Goal: Information Seeking & Learning: Learn about a topic

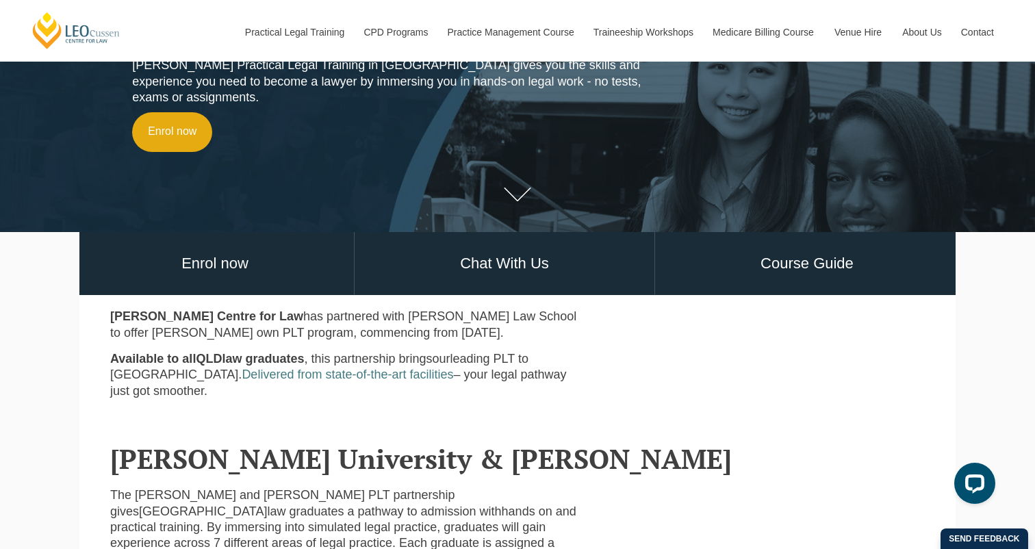
scroll to position [225, 0]
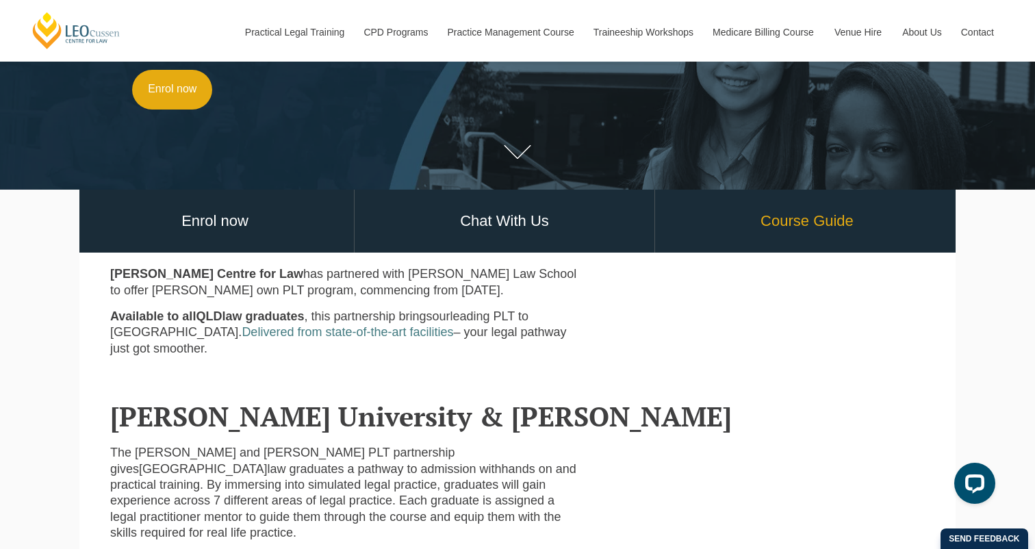
click at [796, 218] on link "Course Guide" at bounding box center [807, 222] width 304 height 64
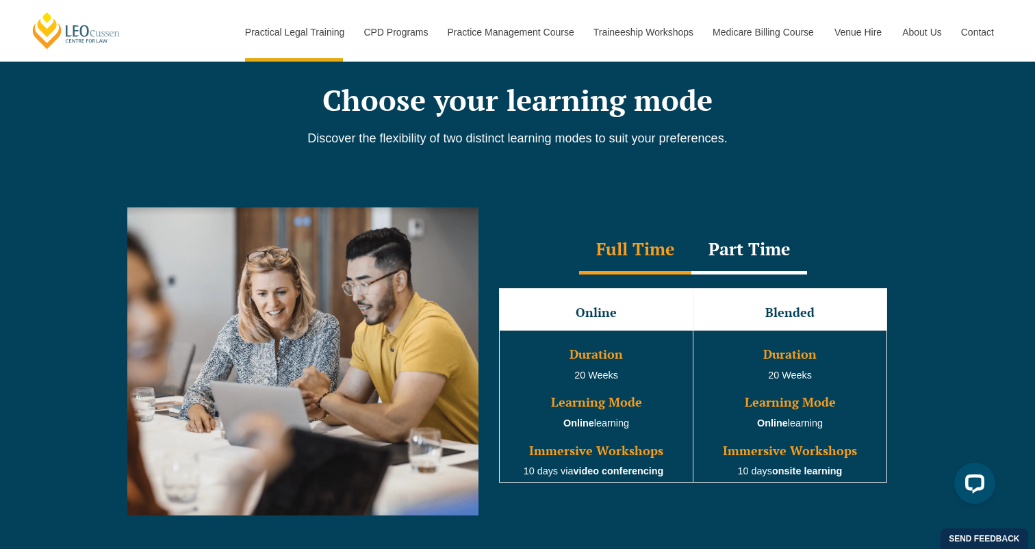
scroll to position [1135, 0]
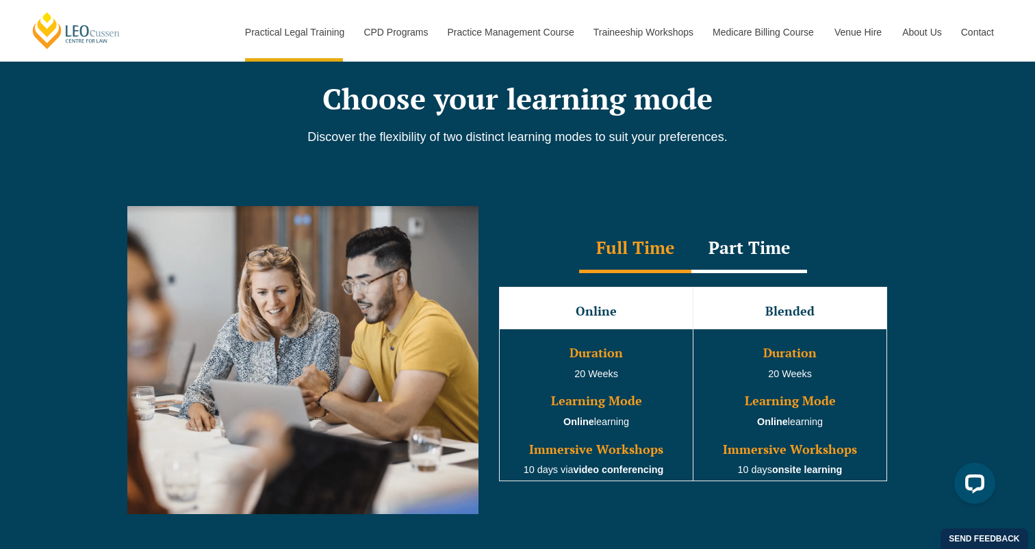
click at [752, 255] on div "Part Time" at bounding box center [750, 249] width 116 height 48
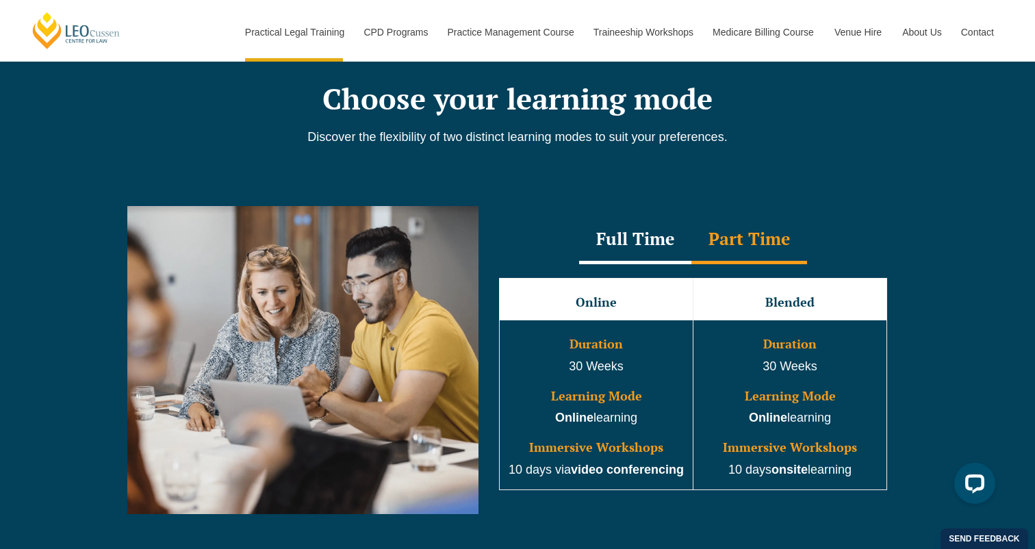
click at [655, 249] on div "Full Time" at bounding box center [635, 240] width 112 height 48
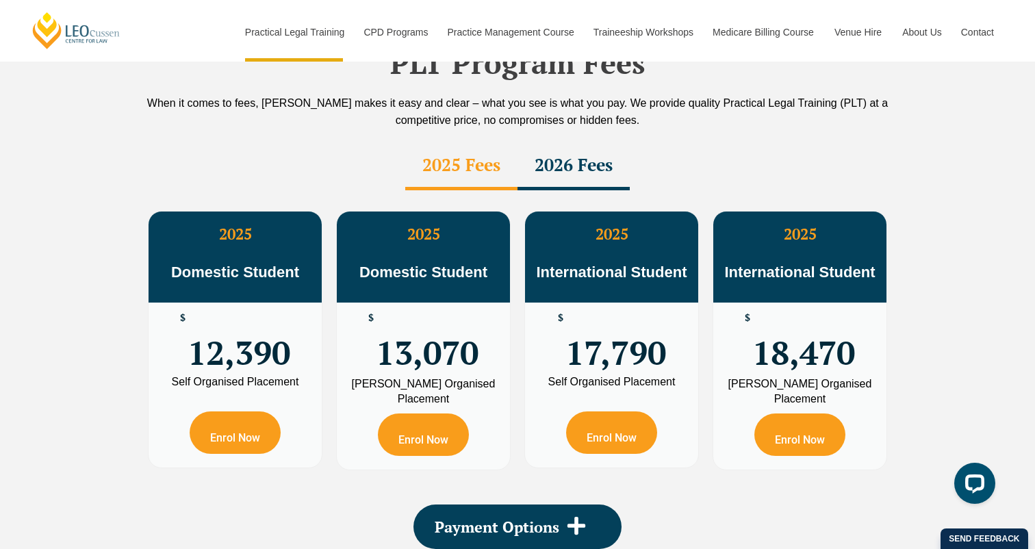
scroll to position [2438, 0]
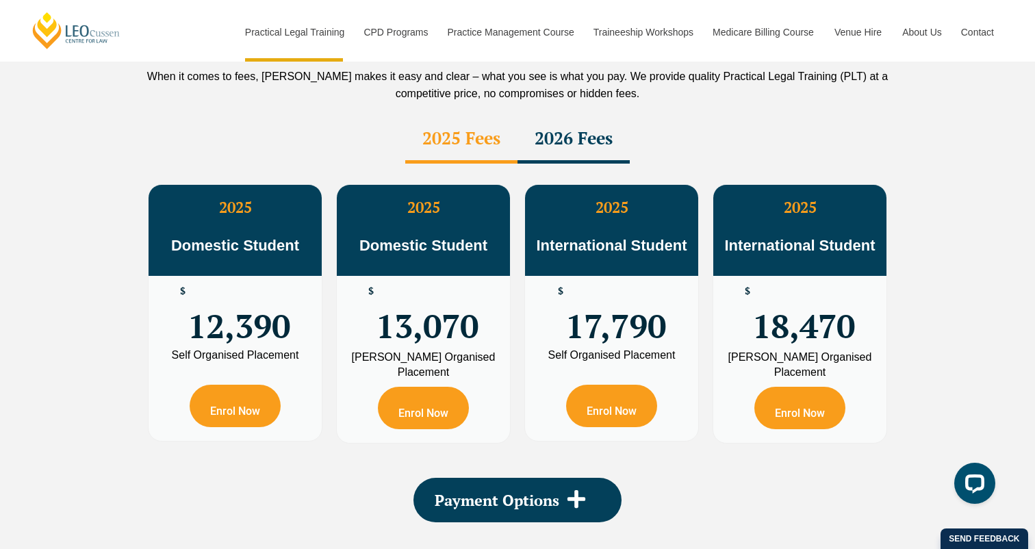
click at [563, 119] on div "2026 Fees" at bounding box center [574, 140] width 112 height 48
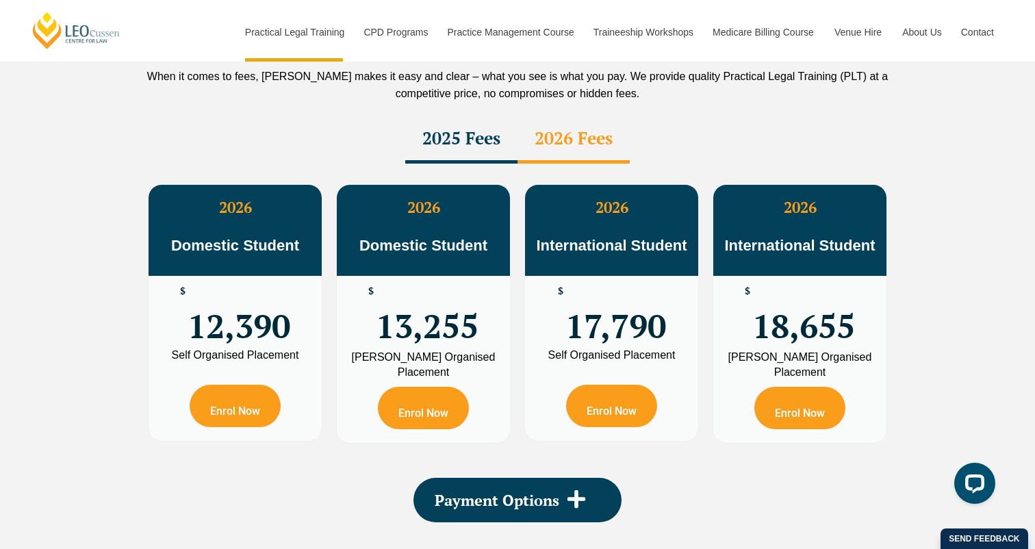
click at [468, 116] on div "2025 Fees" at bounding box center [461, 140] width 112 height 48
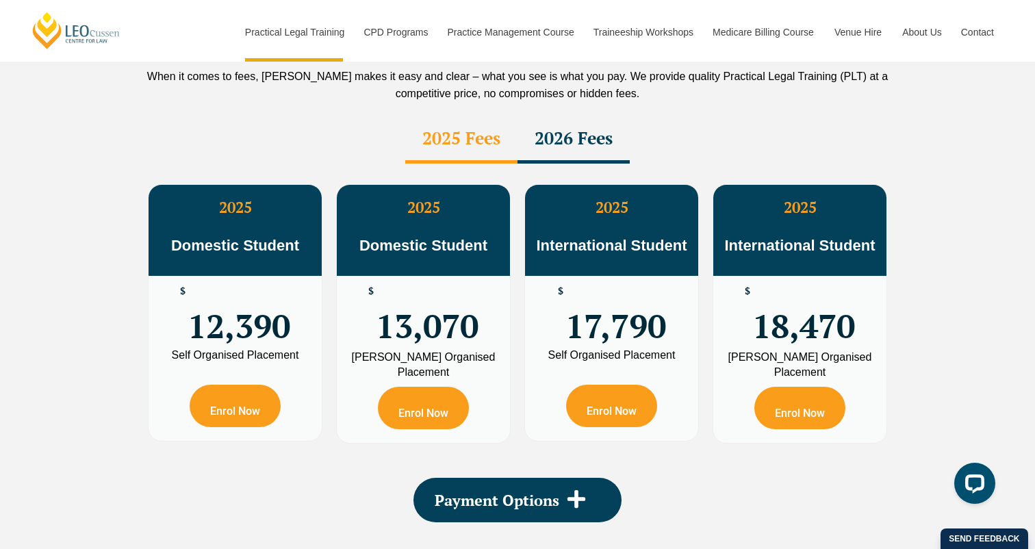
click at [529, 116] on div "2026 Fees" at bounding box center [574, 140] width 112 height 48
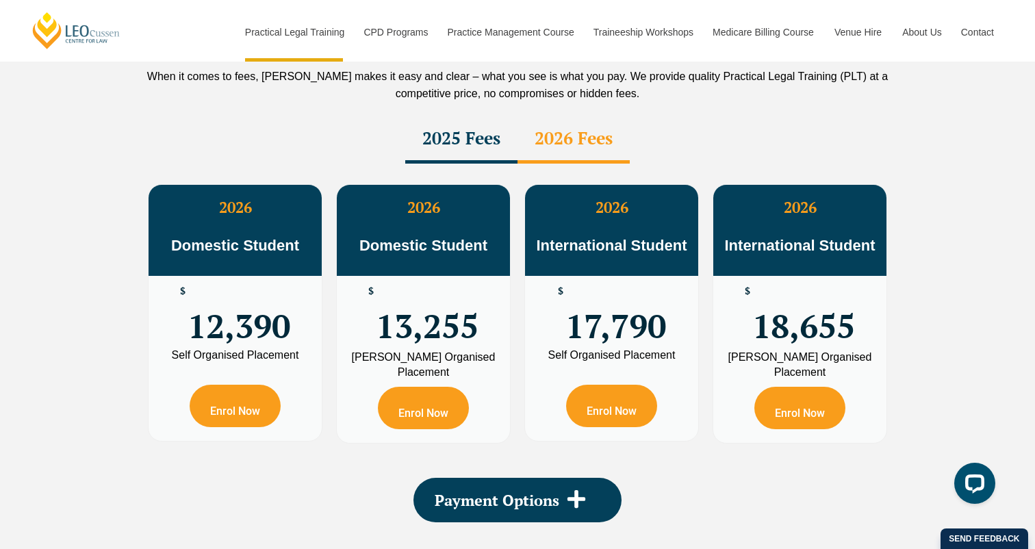
click at [493, 116] on div "2025 Fees" at bounding box center [461, 140] width 112 height 48
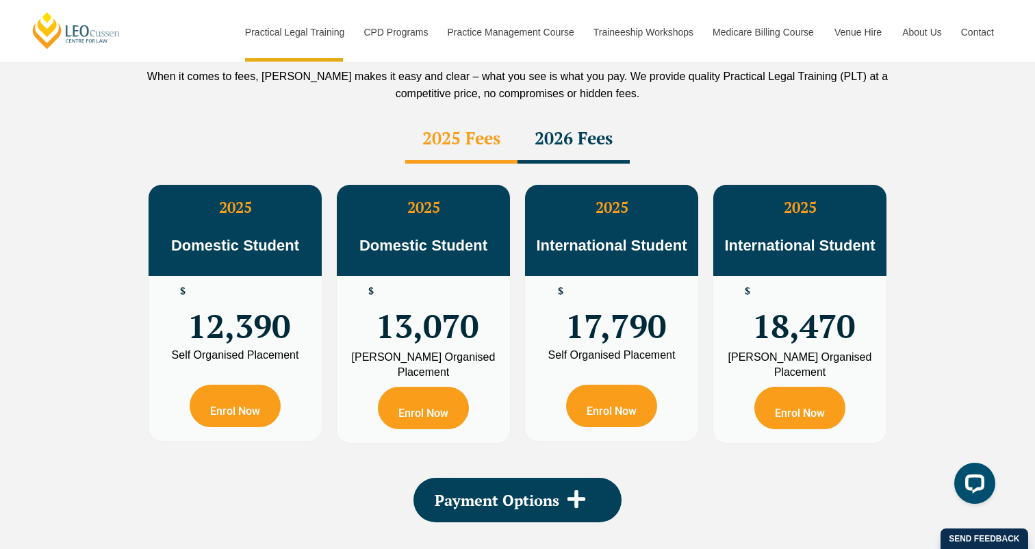
click at [589, 116] on div "2026 Fees" at bounding box center [574, 140] width 112 height 48
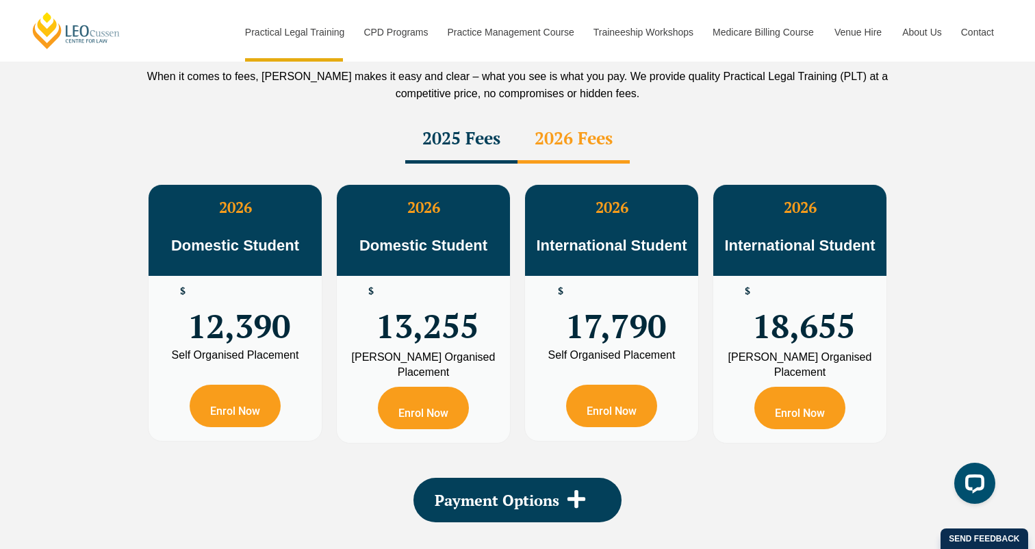
click at [483, 116] on div "2025 Fees" at bounding box center [461, 140] width 112 height 48
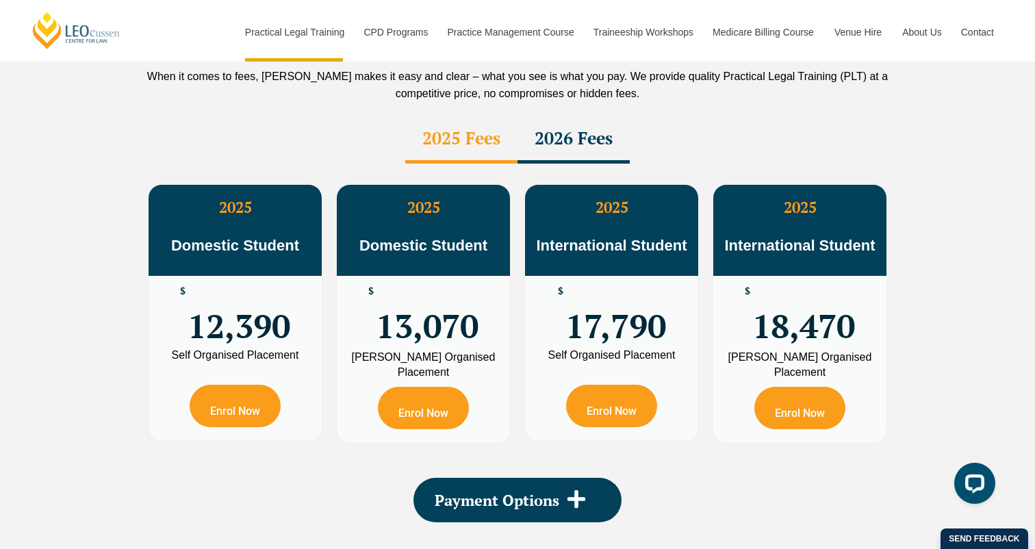
click at [593, 116] on div "2026 Fees" at bounding box center [574, 140] width 112 height 48
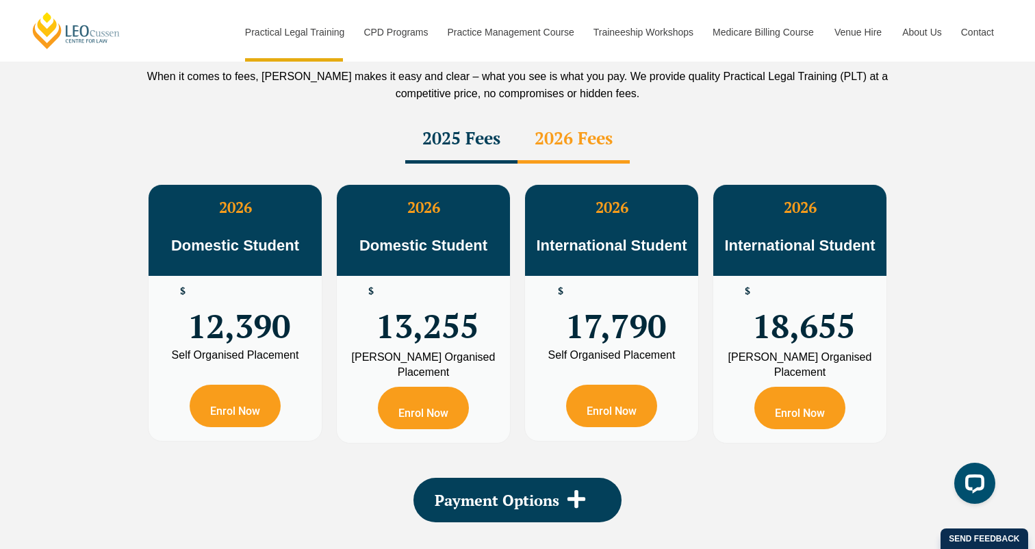
click at [470, 116] on div "2025 Fees" at bounding box center [461, 140] width 112 height 48
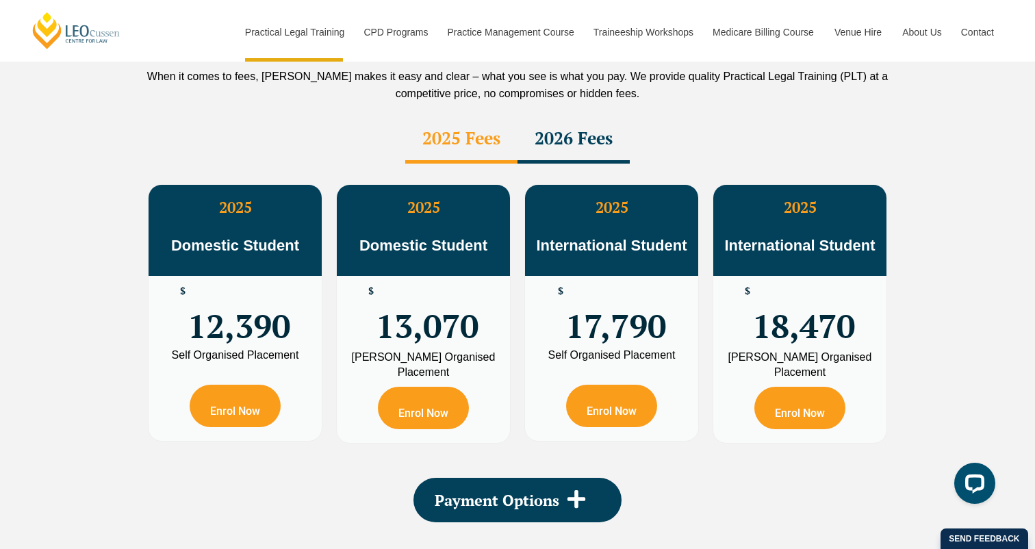
click at [580, 116] on div "2026 Fees" at bounding box center [574, 140] width 112 height 48
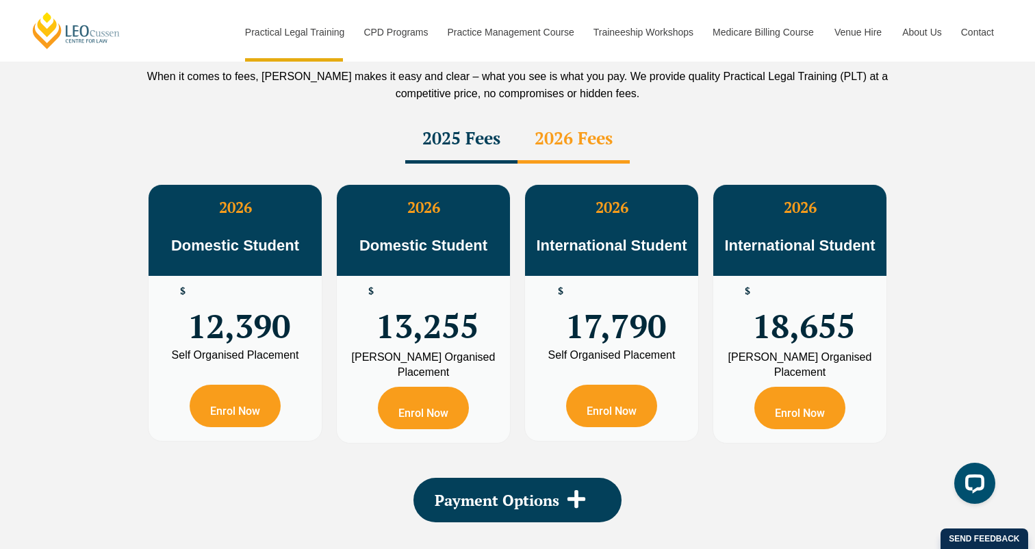
click at [463, 116] on div "2025 Fees" at bounding box center [461, 140] width 112 height 48
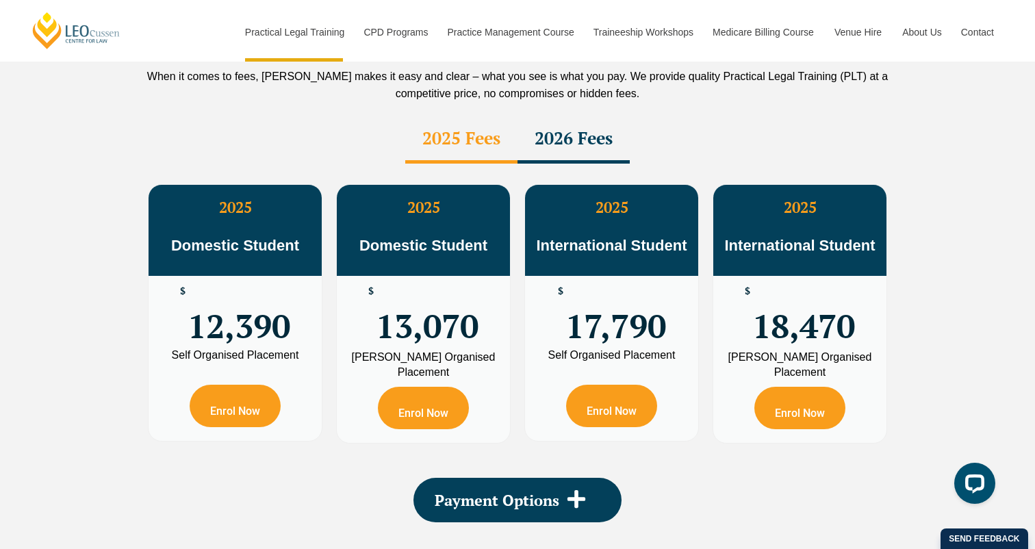
click at [561, 116] on div "2026 Fees" at bounding box center [574, 140] width 112 height 48
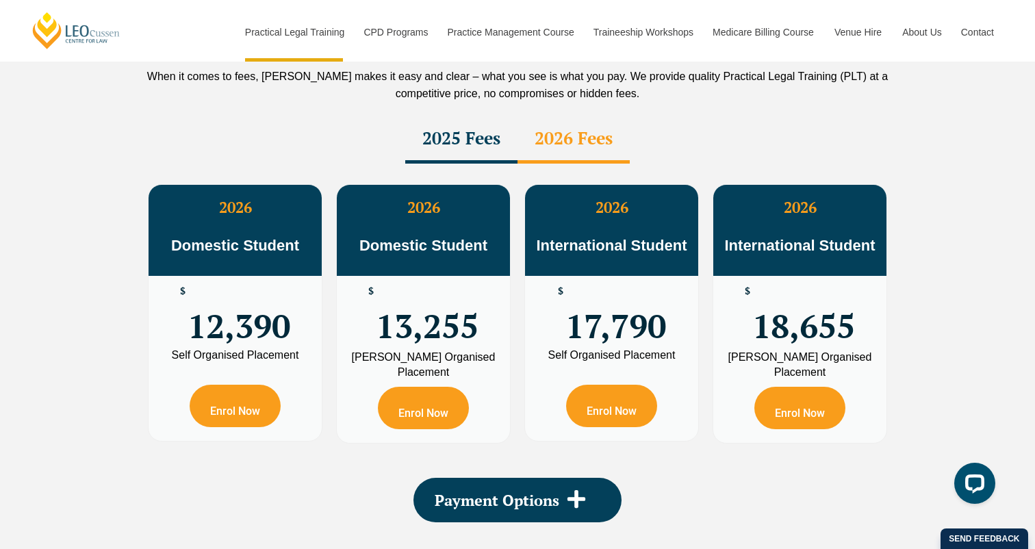
click at [477, 116] on div "2025 Fees" at bounding box center [461, 140] width 112 height 48
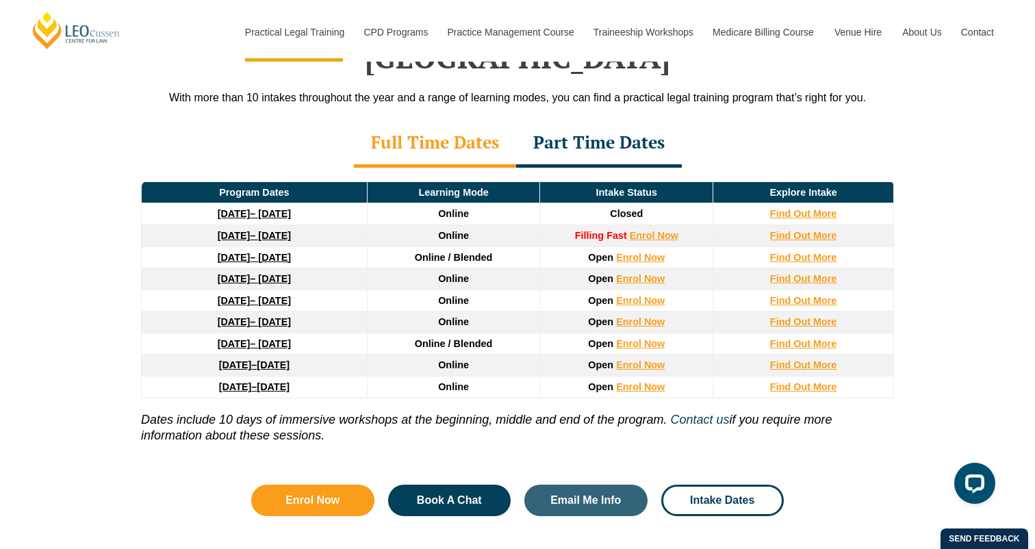
scroll to position [1890, 0]
